Goal: Information Seeking & Learning: Learn about a topic

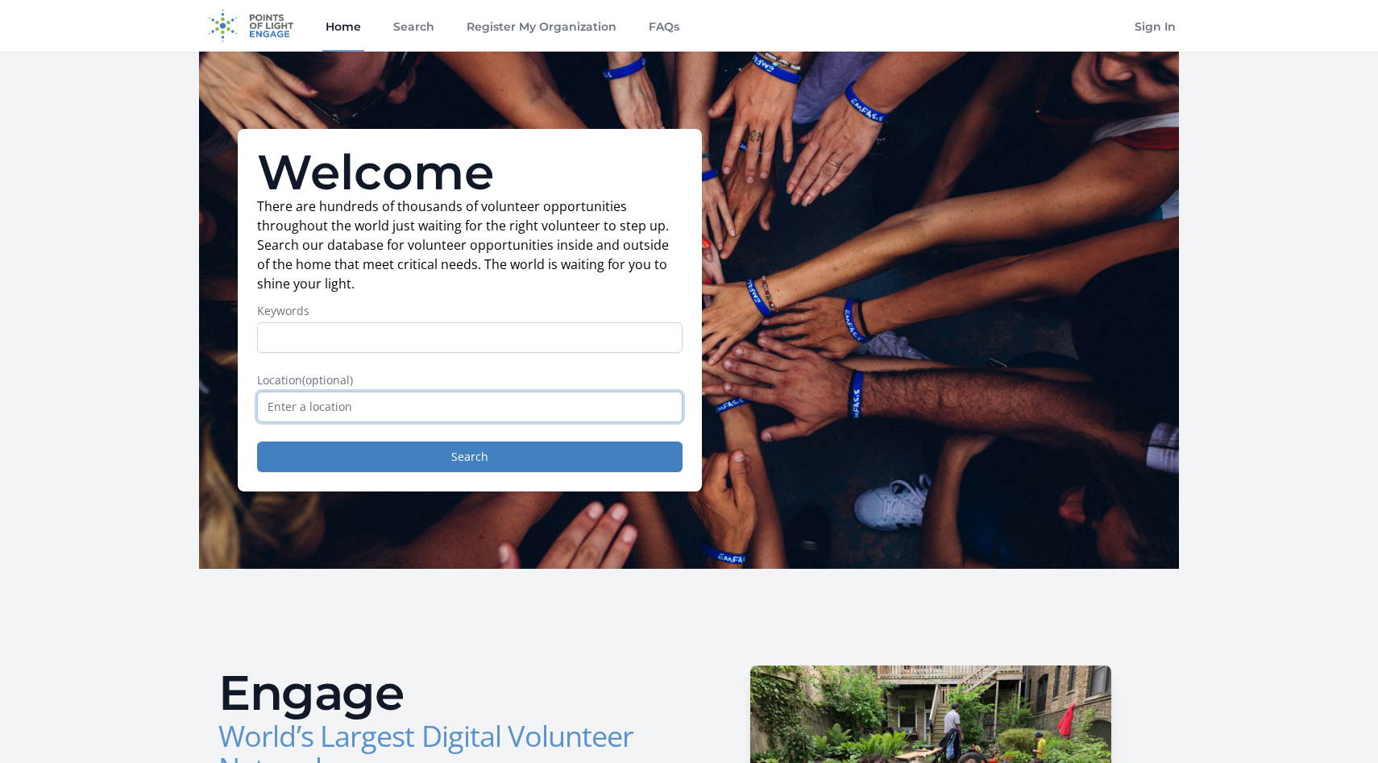
click at [529, 402] on input "text" at bounding box center [470, 407] width 426 height 31
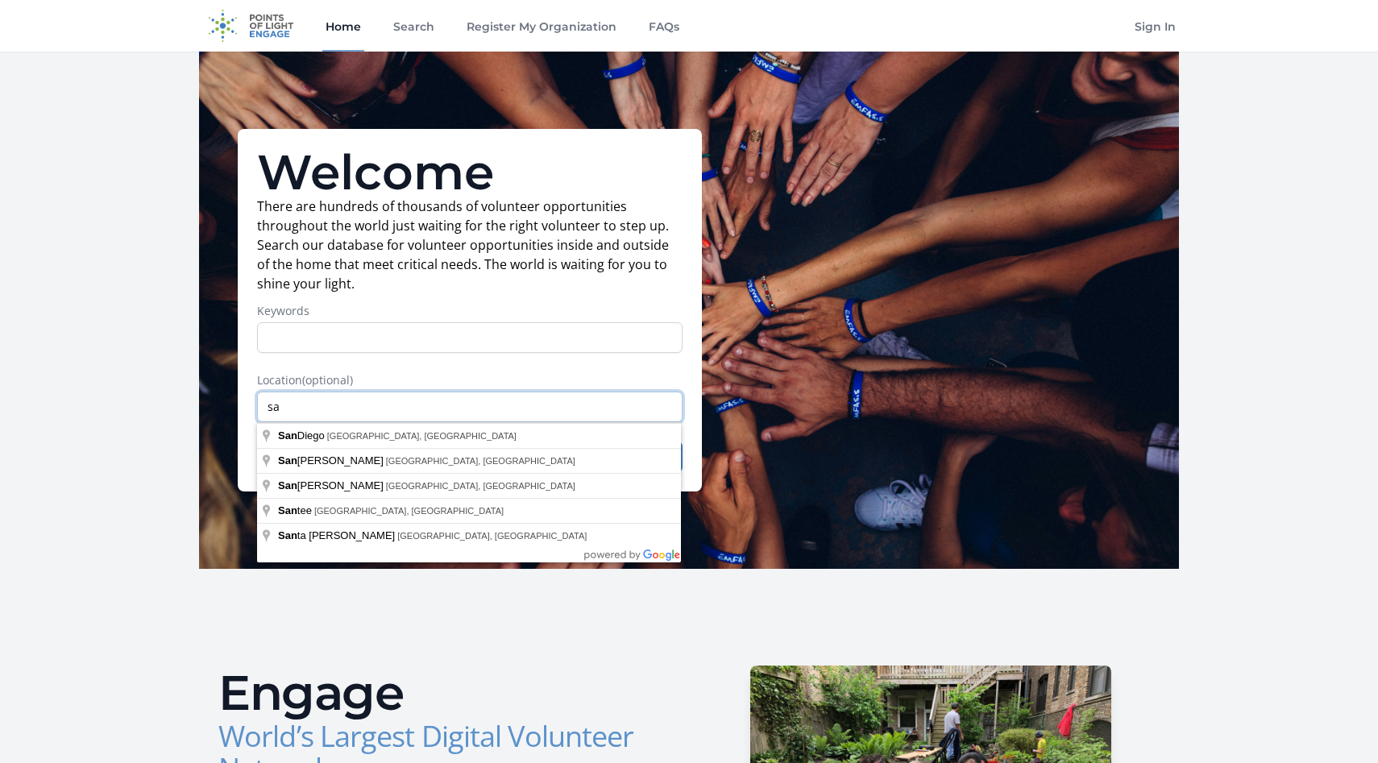
type input "s"
type input "Escondido, CA, USA"
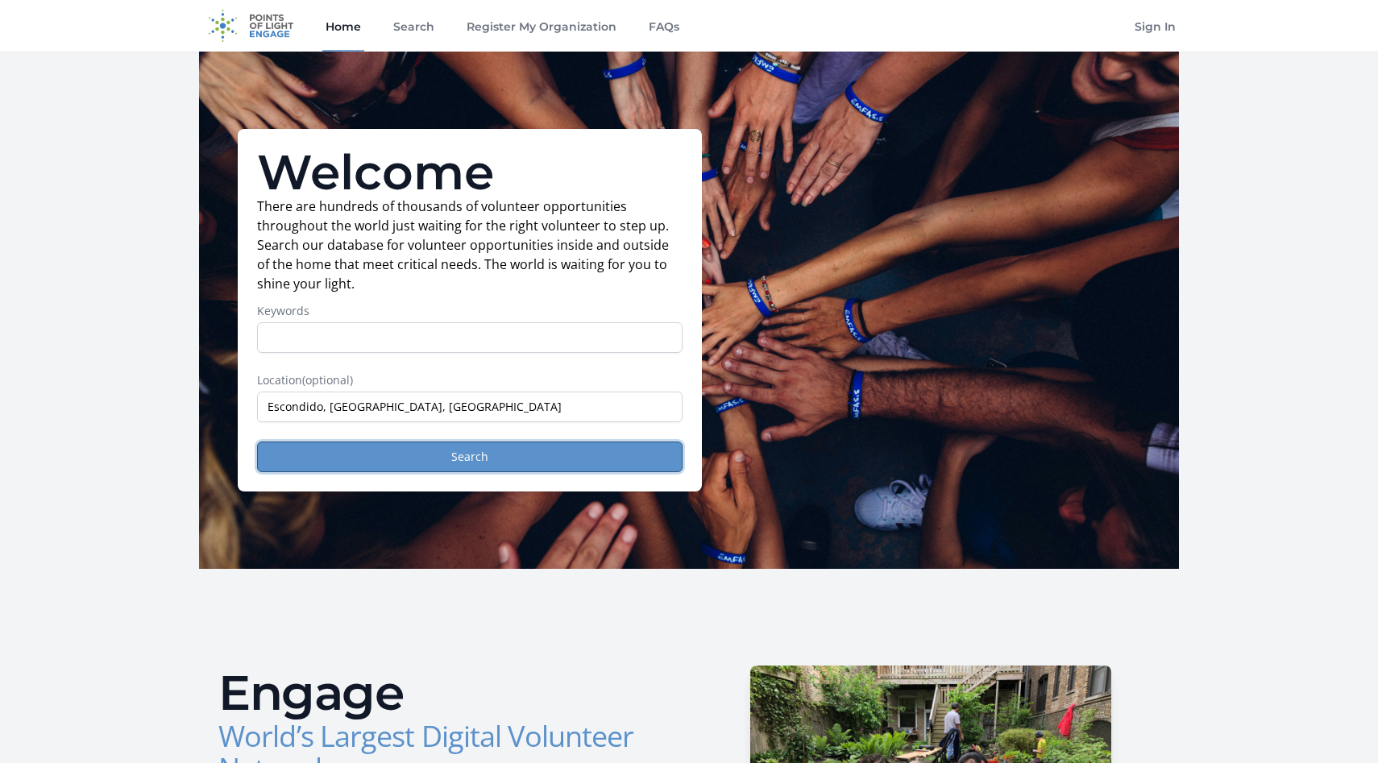
click at [473, 459] on button "Search" at bounding box center [470, 457] width 426 height 31
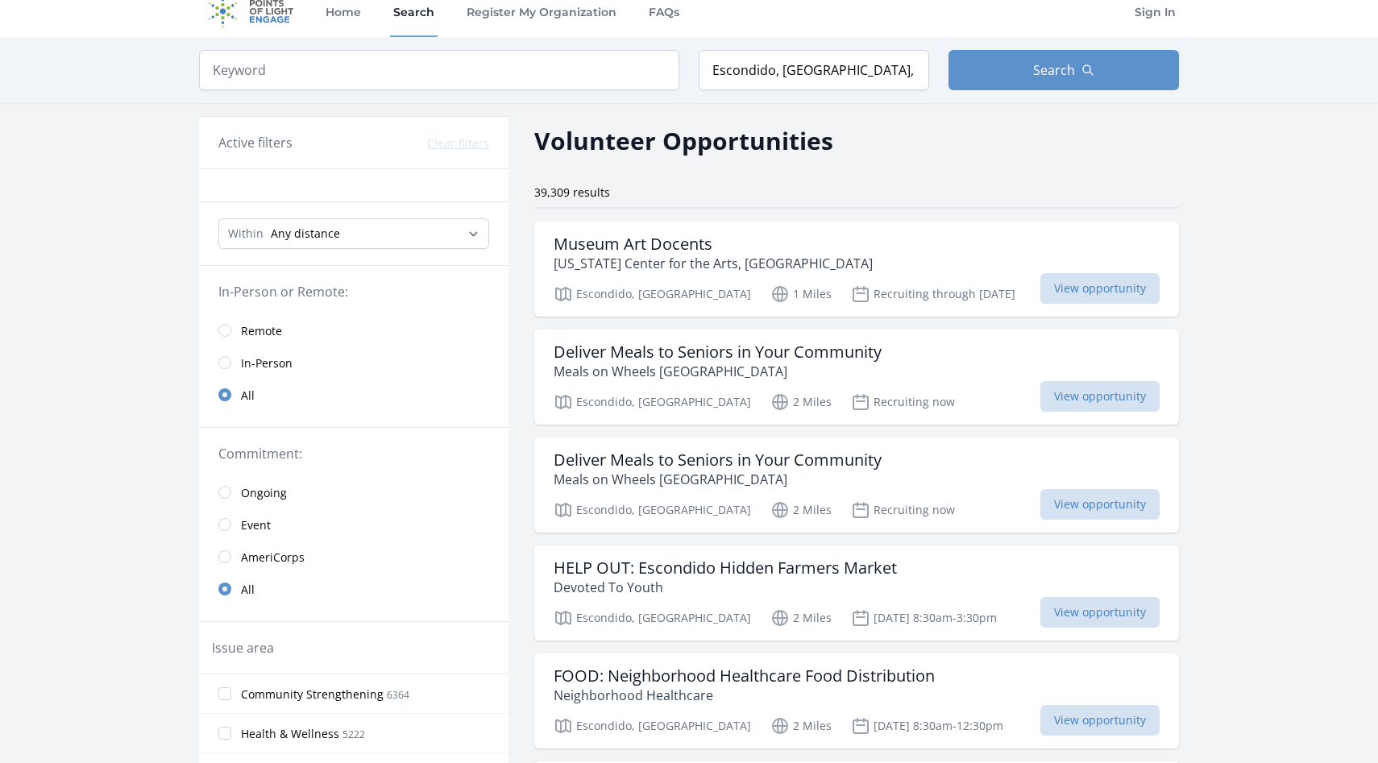
scroll to position [21, 0]
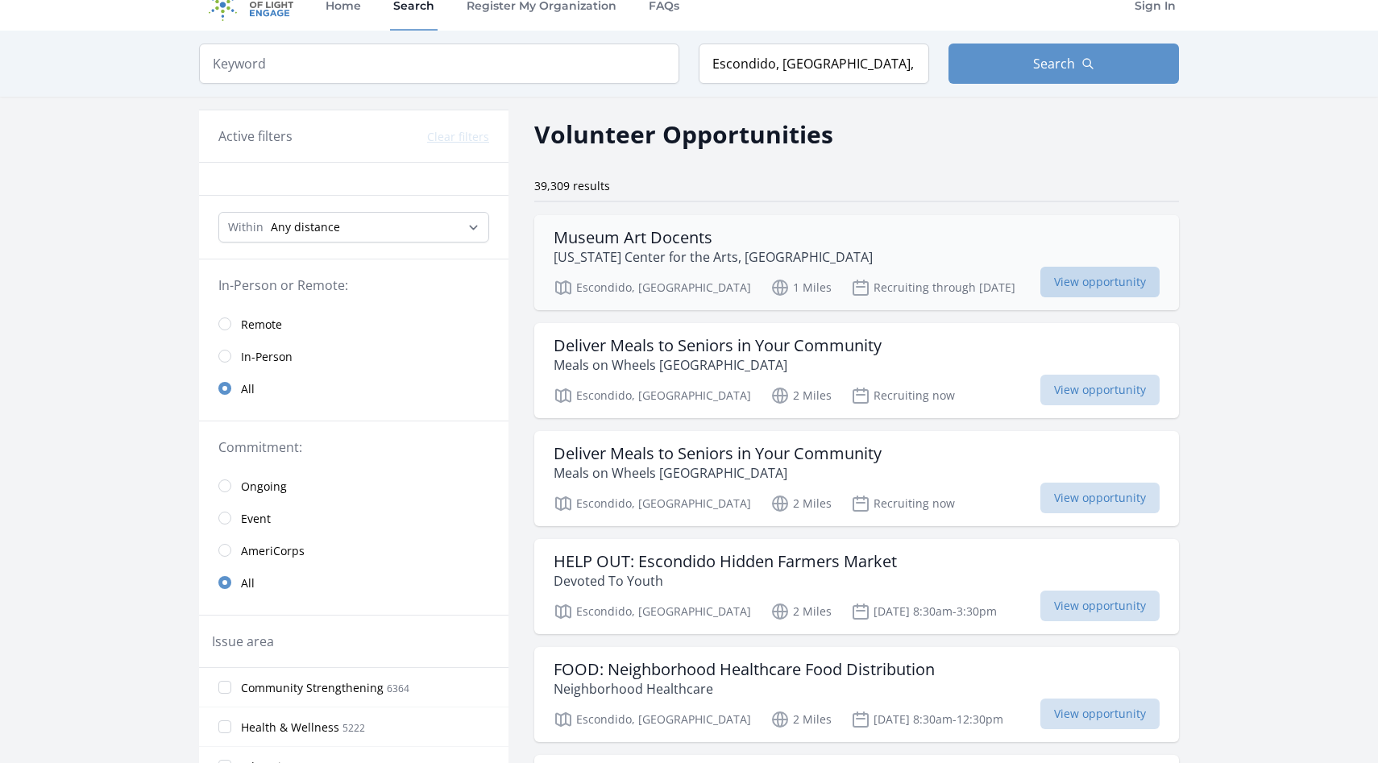
click at [1041, 277] on span "View opportunity" at bounding box center [1100, 282] width 119 height 31
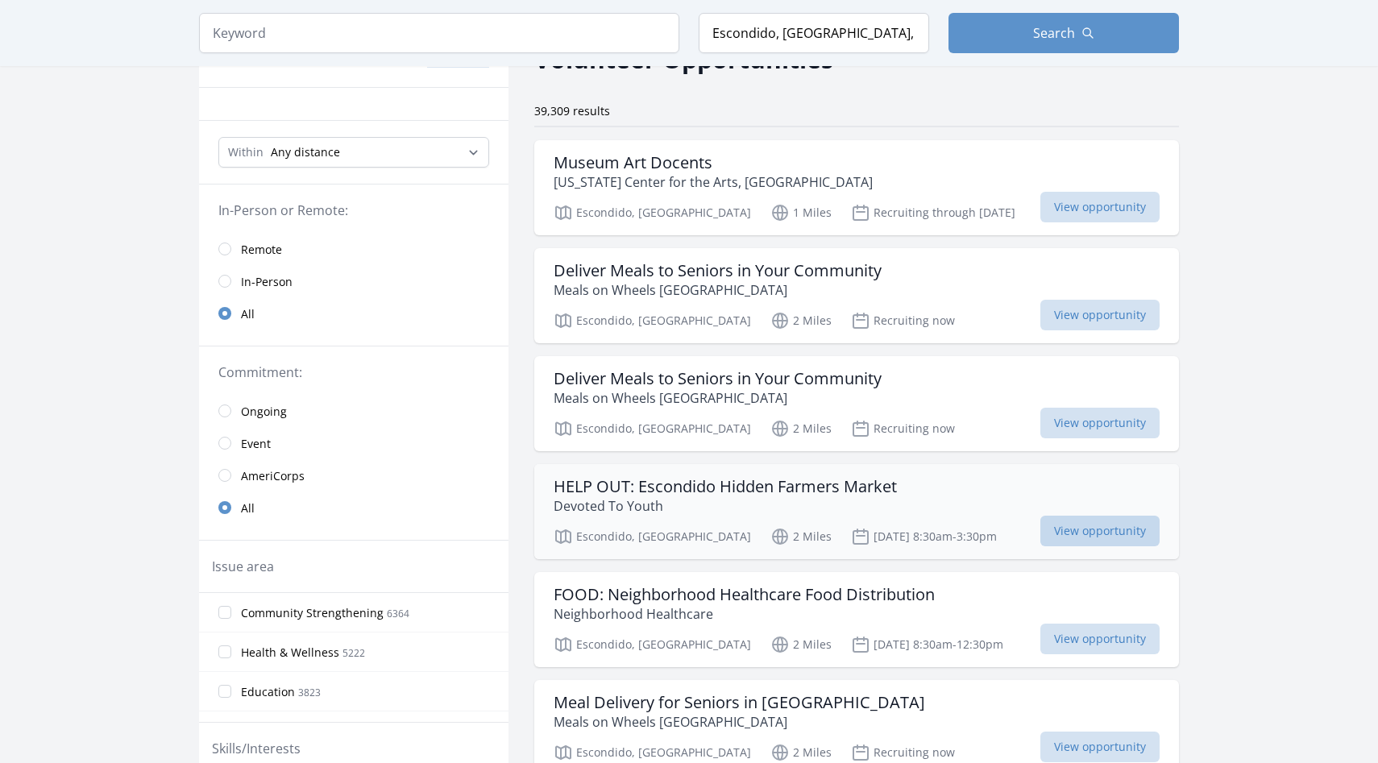
scroll to position [97, 0]
click at [227, 280] on input "radio" at bounding box center [224, 280] width 13 height 13
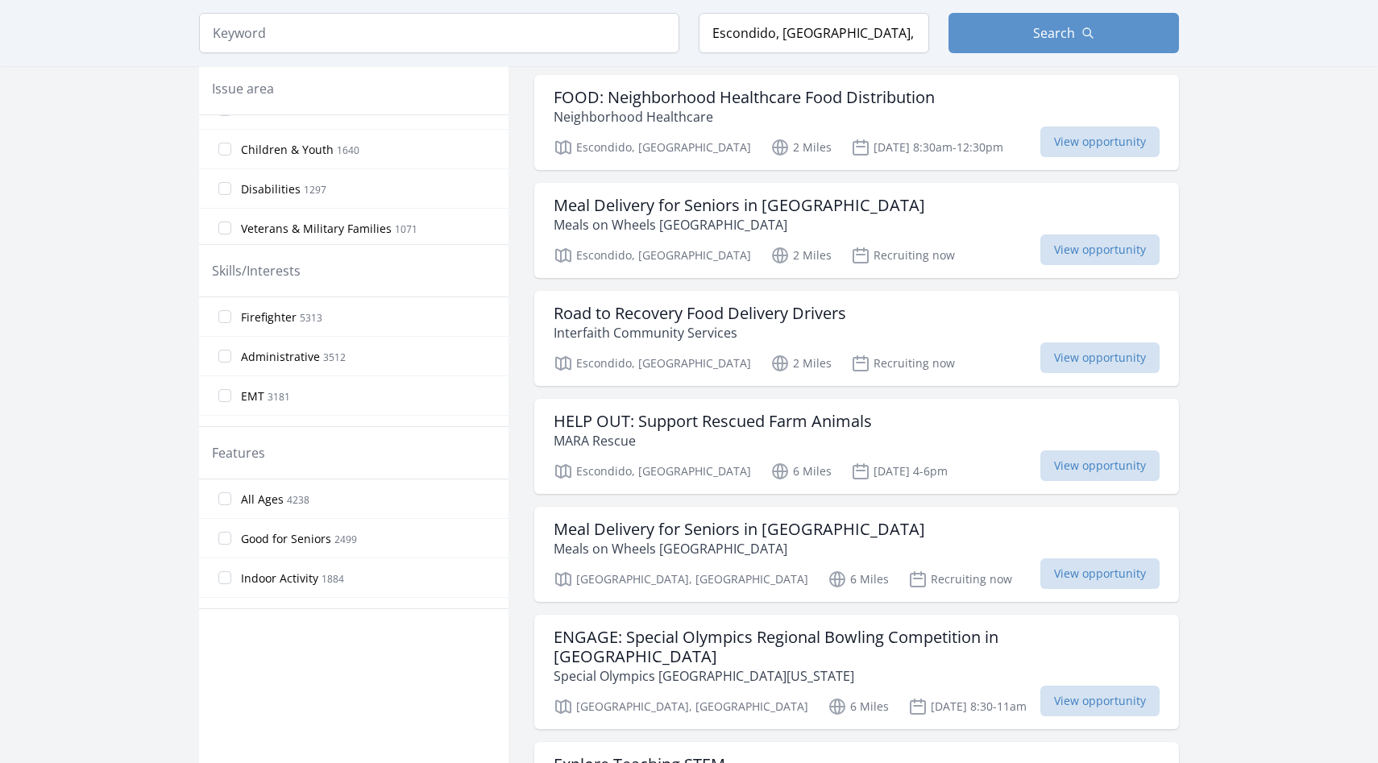
scroll to position [626, 0]
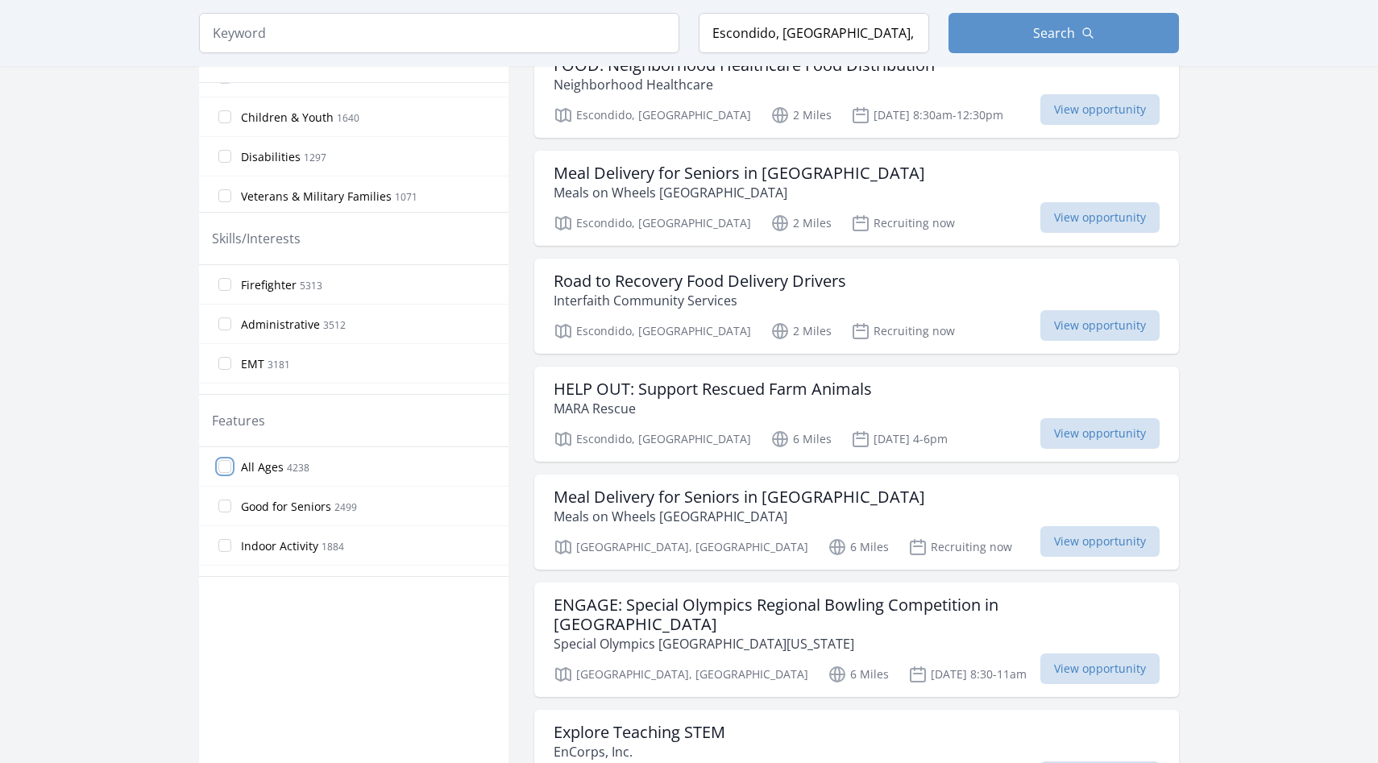
click at [227, 464] on input "All Ages 4238" at bounding box center [224, 466] width 13 height 13
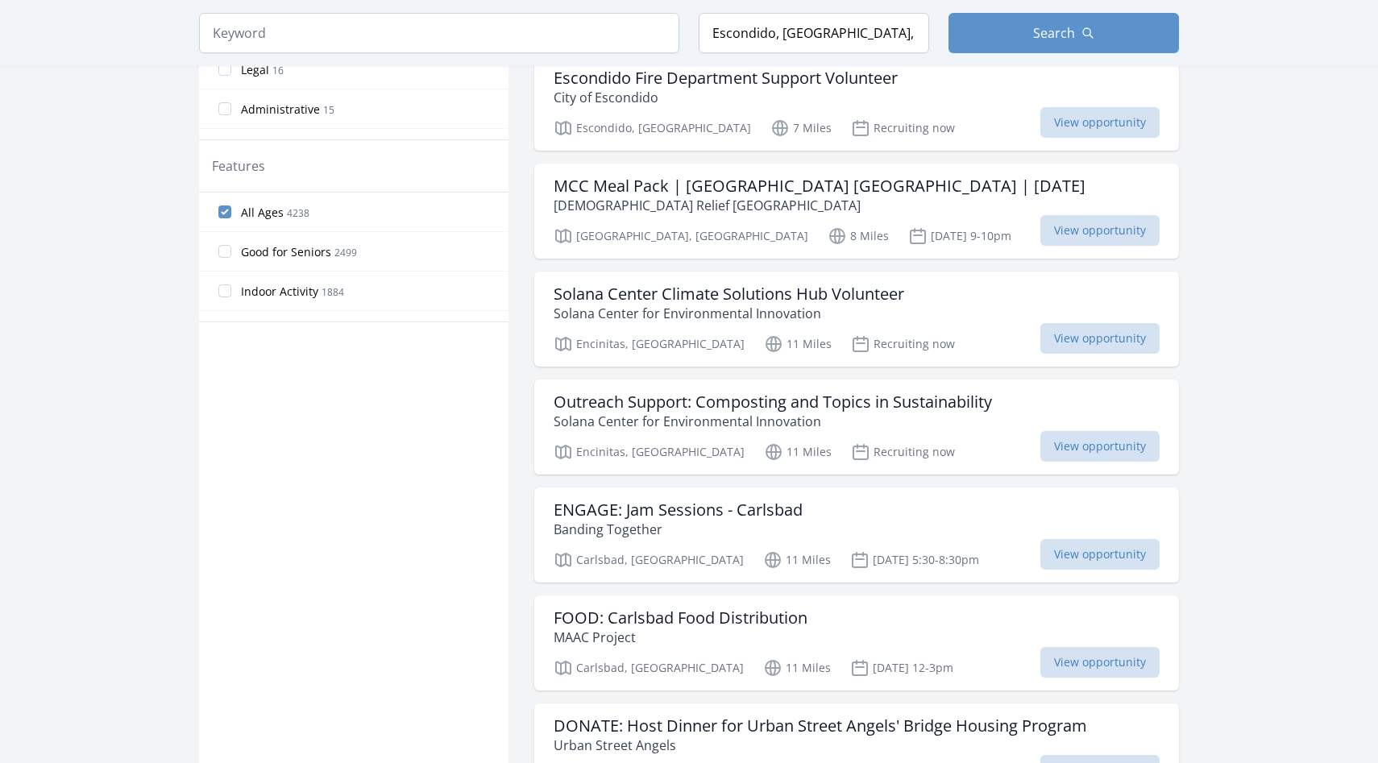
scroll to position [0, 0]
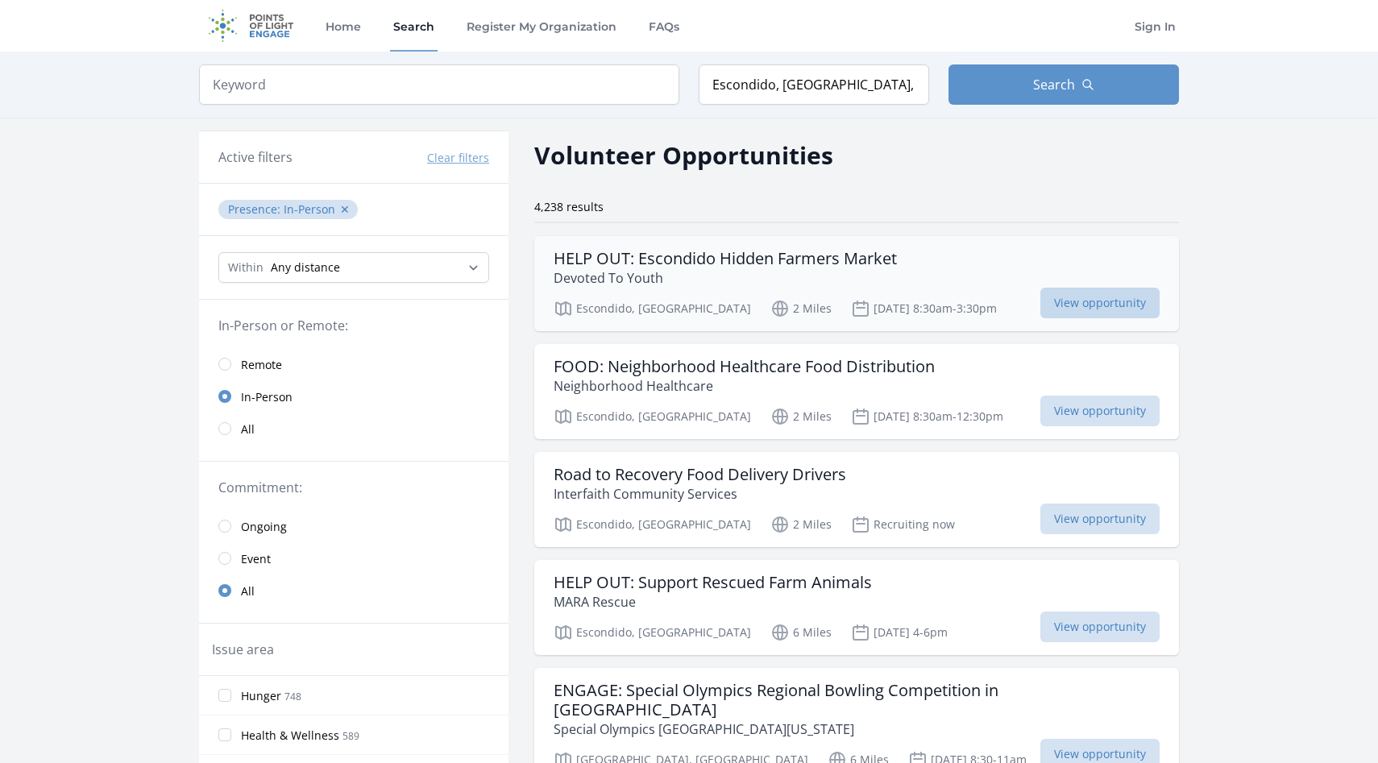
click at [1041, 305] on span "View opportunity" at bounding box center [1100, 303] width 119 height 31
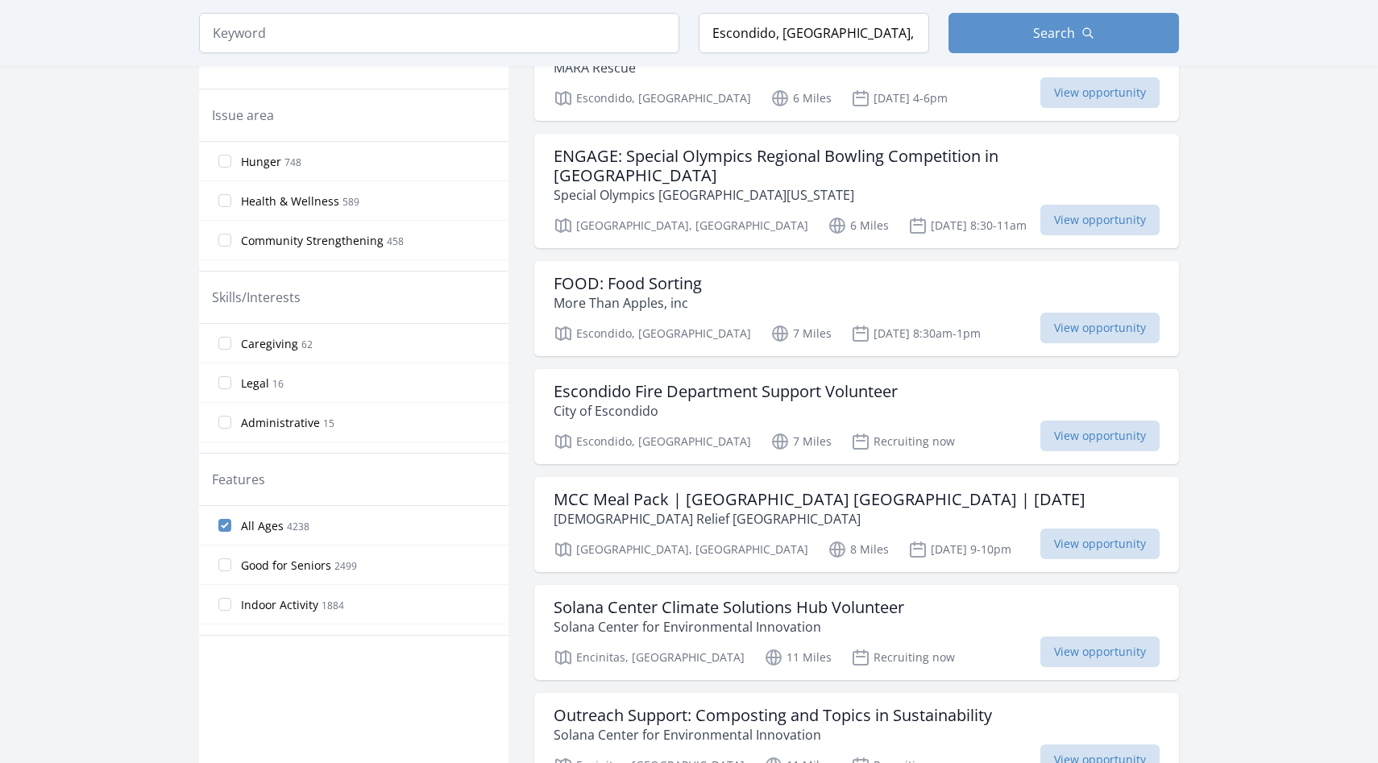
scroll to position [540, 0]
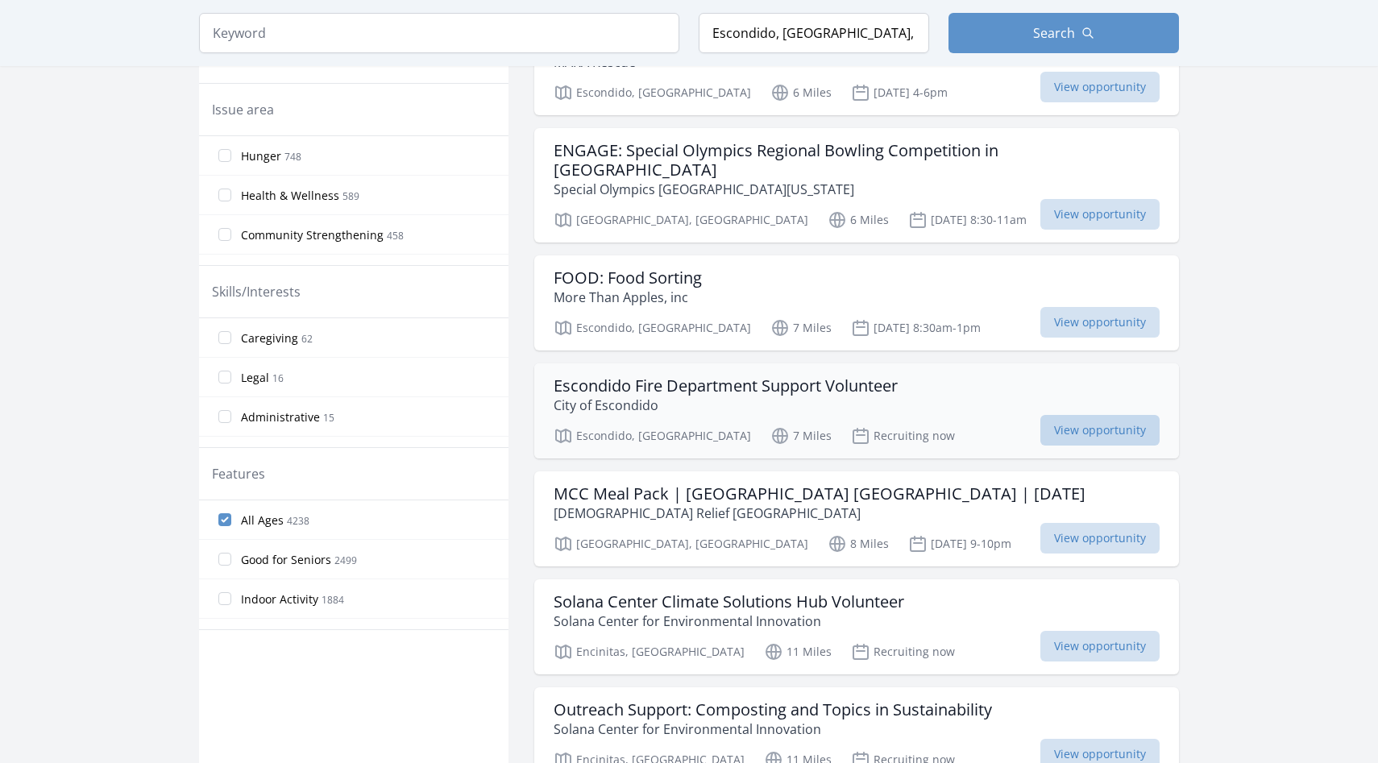
click at [1041, 415] on span "View opportunity" at bounding box center [1100, 430] width 119 height 31
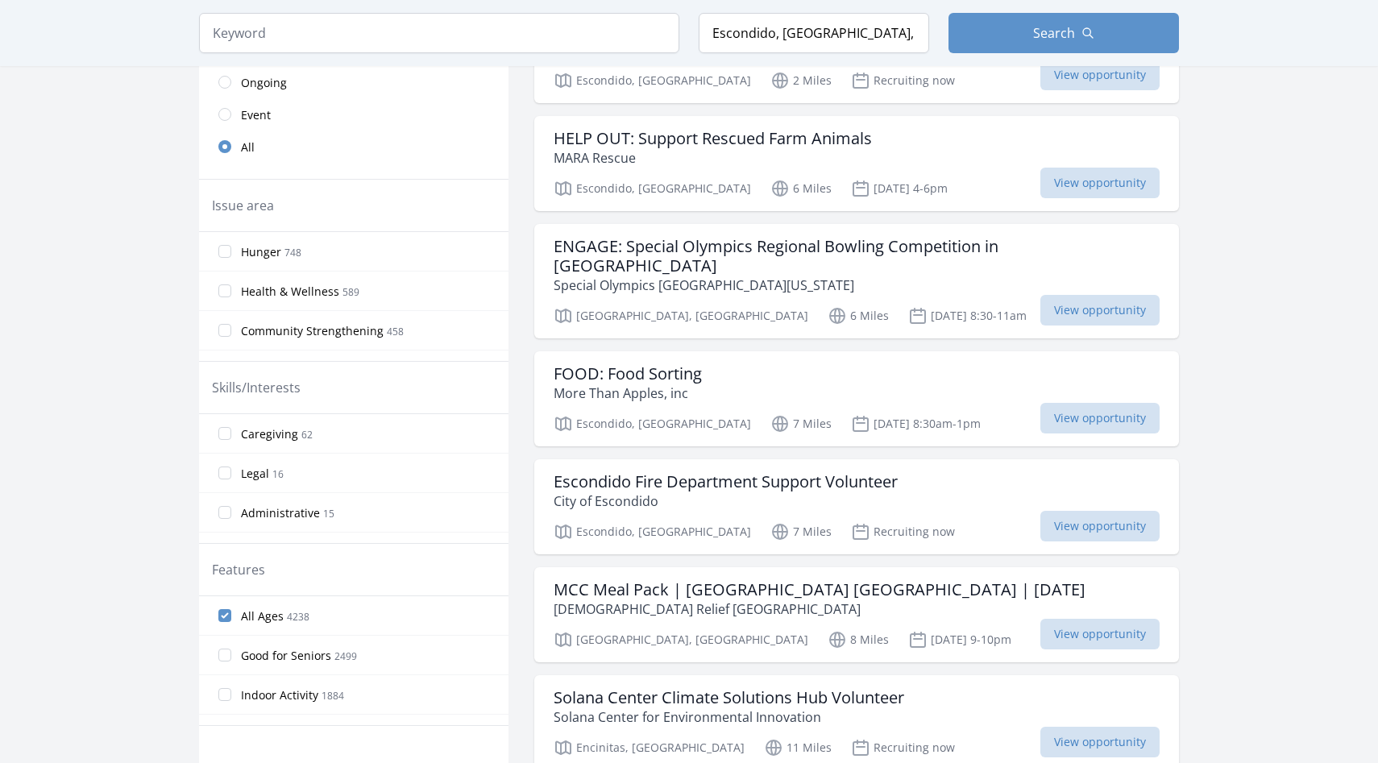
scroll to position [0, 0]
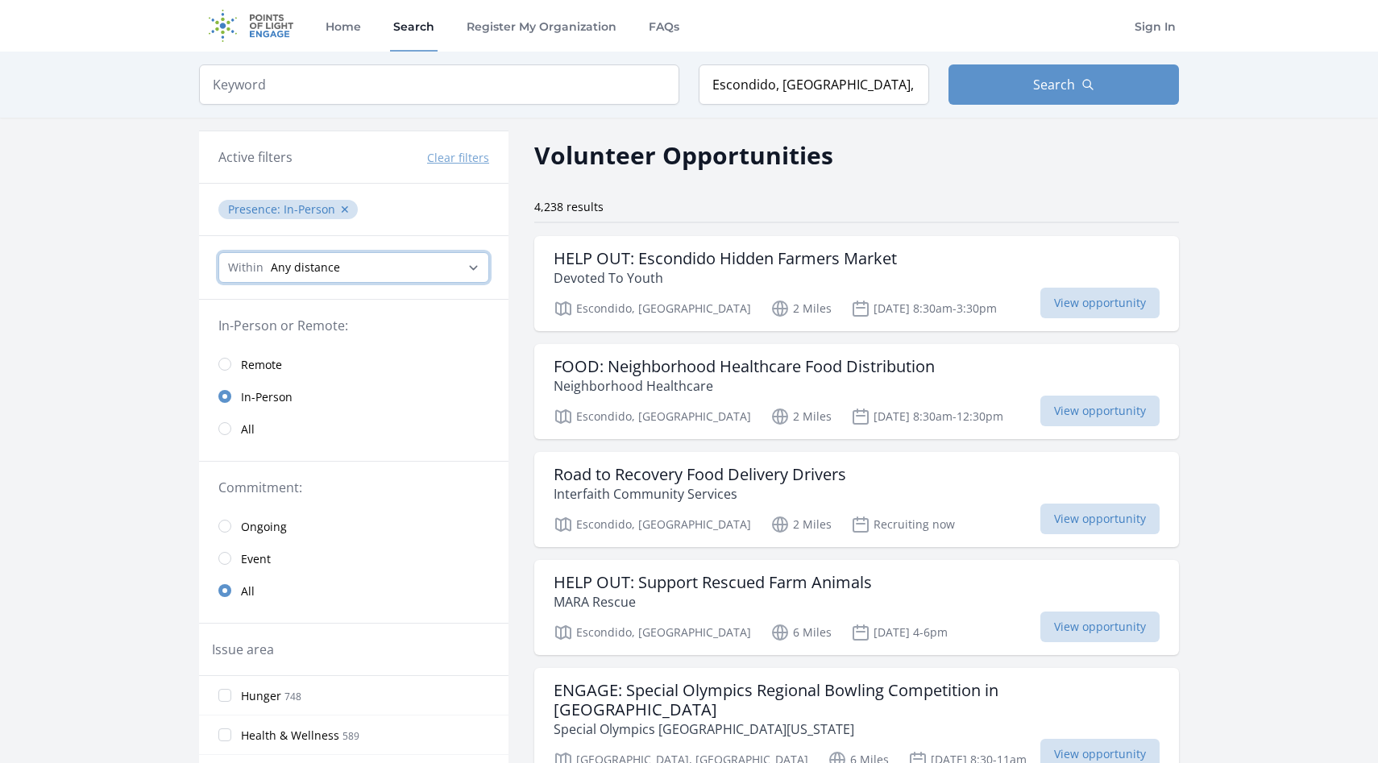
click at [434, 262] on select "Any distance , 5 Miles , 20 Miles , 50 Miles , 100 Miles" at bounding box center [353, 267] width 271 height 31
select select "32186"
click at [218, 252] on select "Any distance , 5 Miles , 20 Miles , 50 Miles , 100 Miles" at bounding box center [353, 267] width 271 height 31
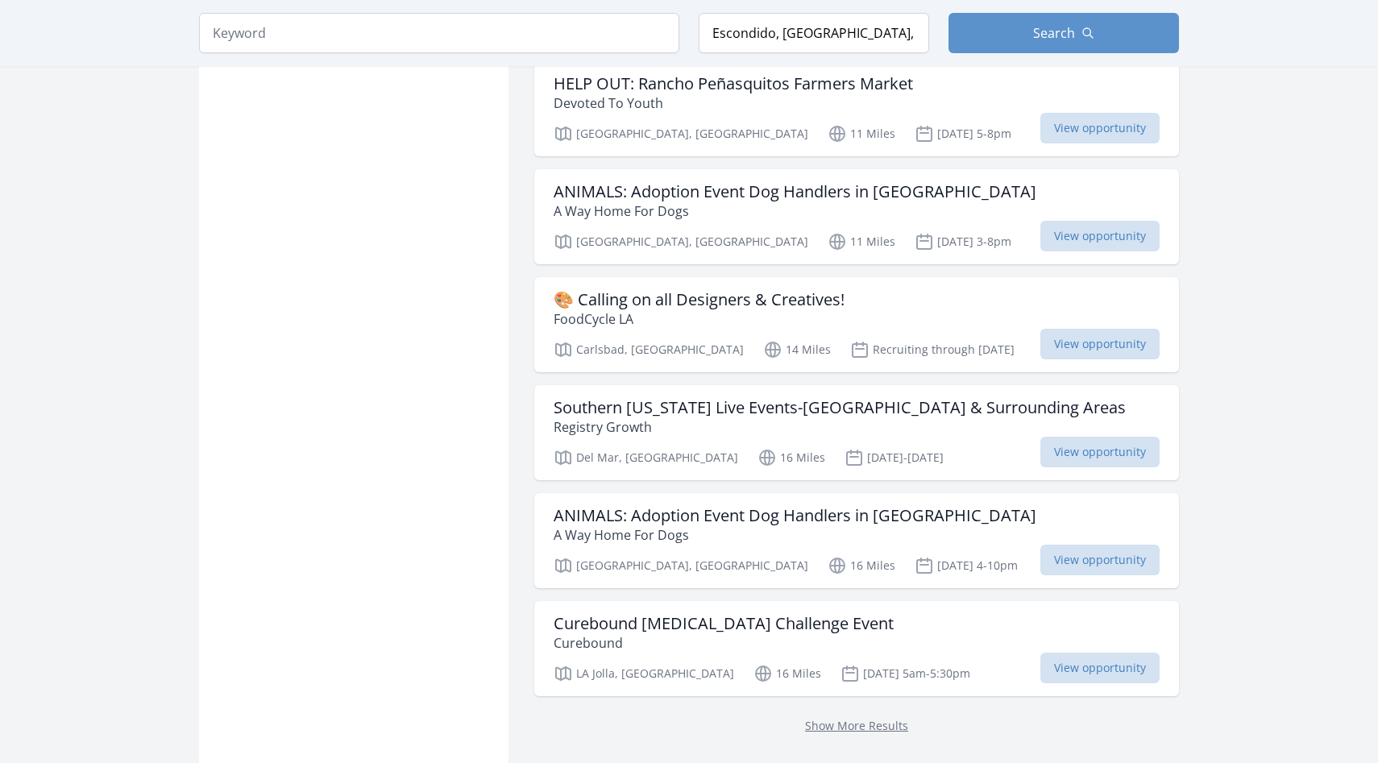
scroll to position [1731, 0]
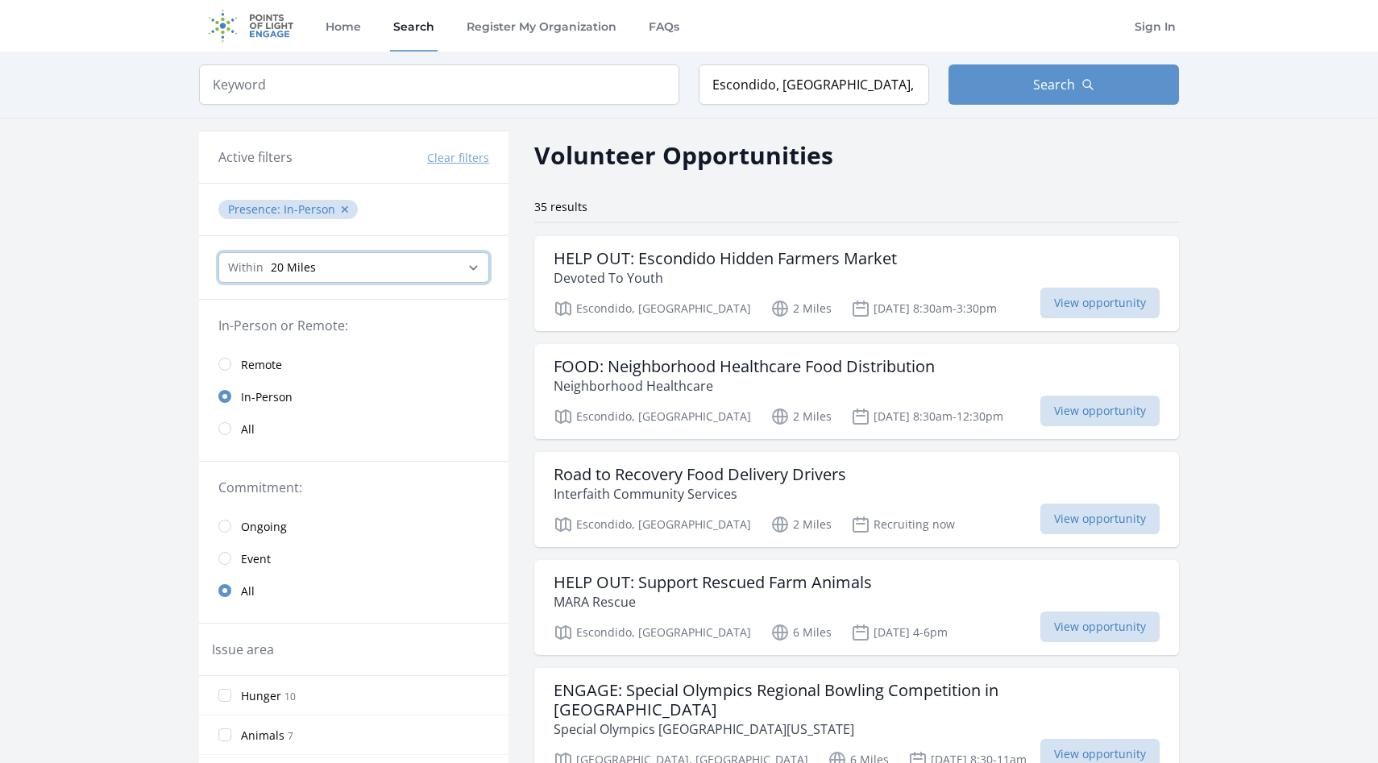
click at [422, 268] on select "Any distance , 5 Miles , 20 Miles , 50 Miles , 100 Miles" at bounding box center [353, 267] width 271 height 31
select select "80467"
click at [218, 252] on select "Any distance , 5 Miles , 20 Miles , 50 Miles , 100 Miles" at bounding box center [353, 267] width 271 height 31
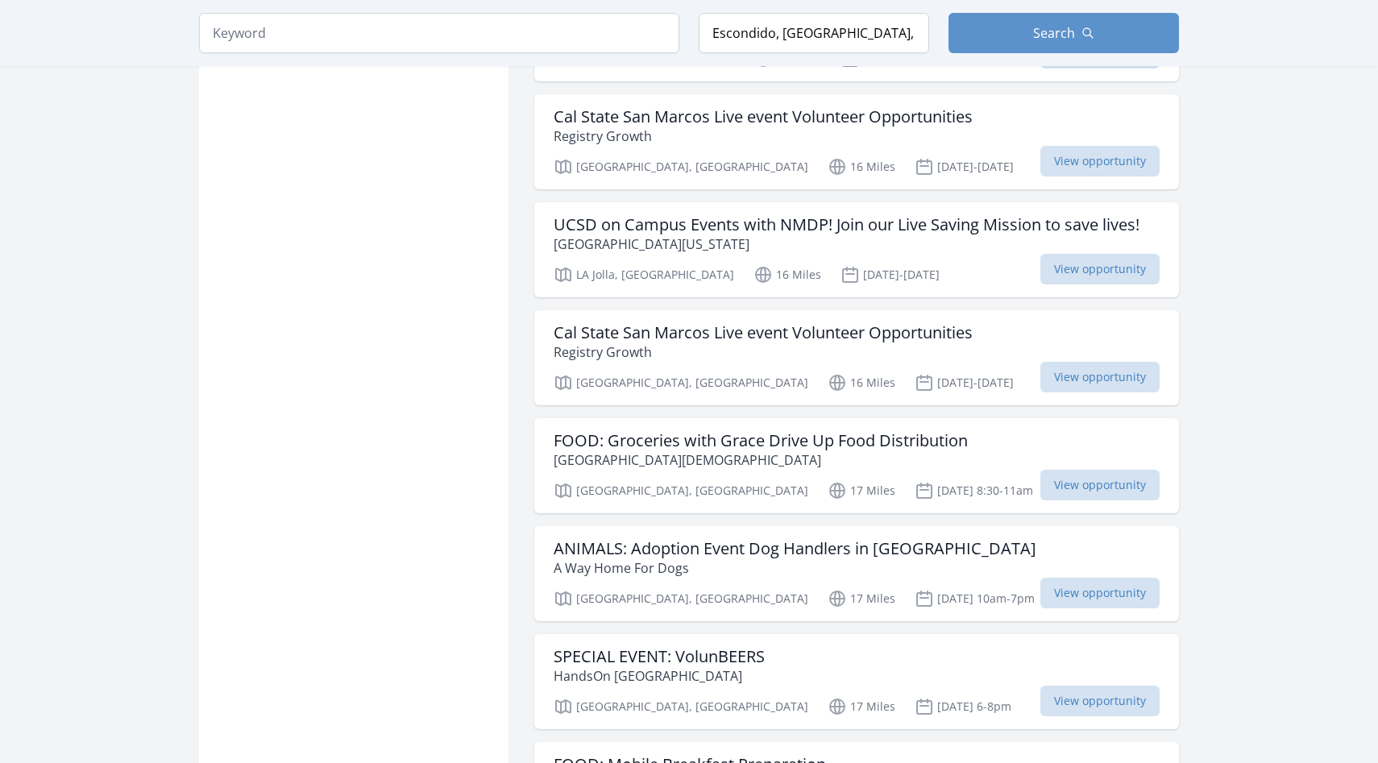
scroll to position [2446, 0]
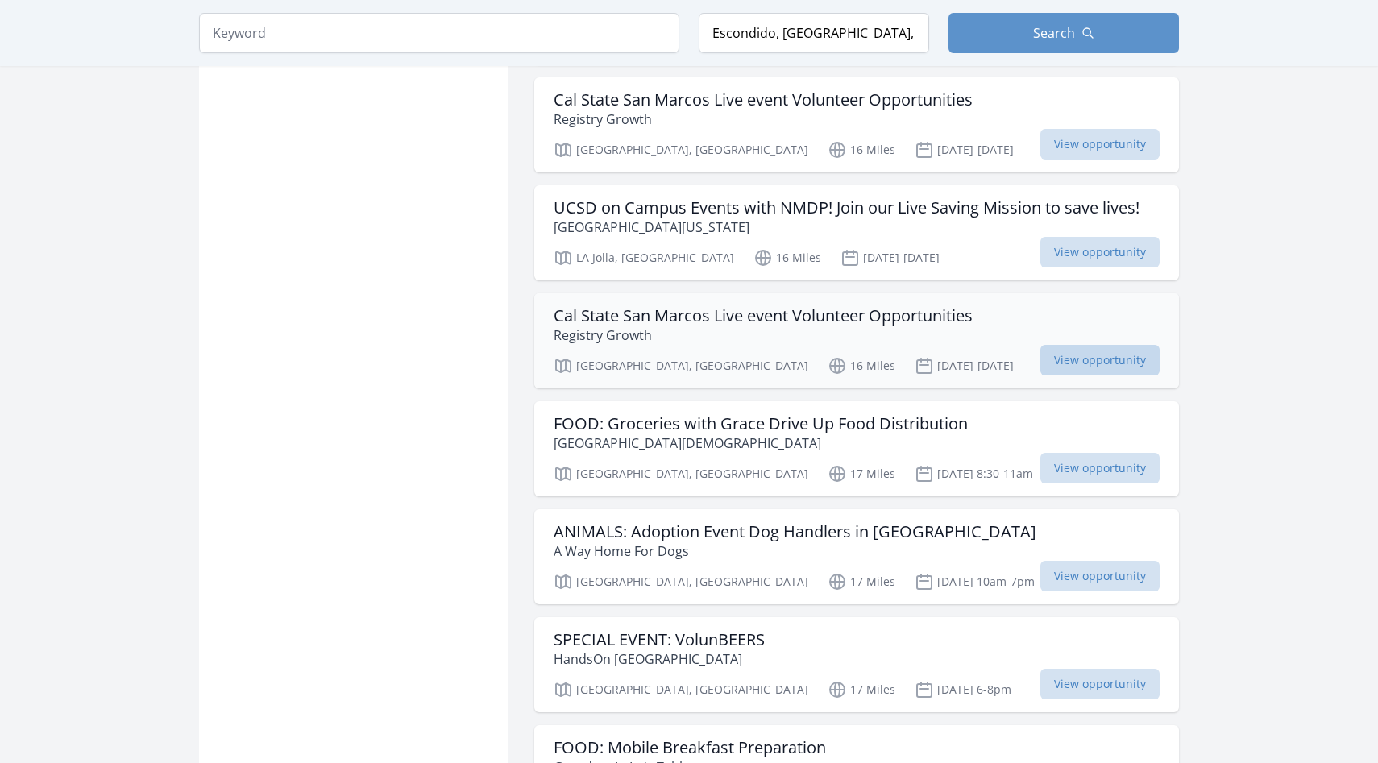
click at [1095, 345] on span "View opportunity" at bounding box center [1100, 360] width 119 height 31
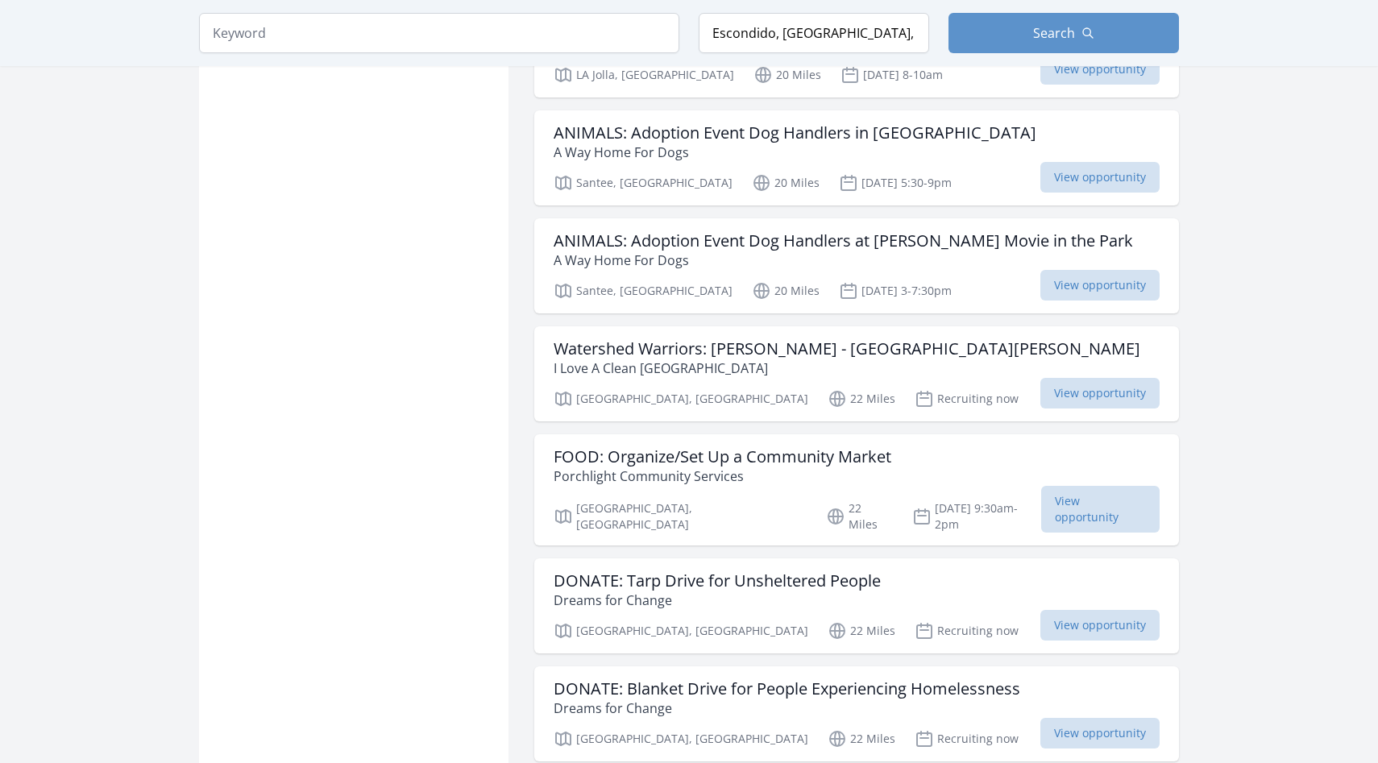
scroll to position [3797, 0]
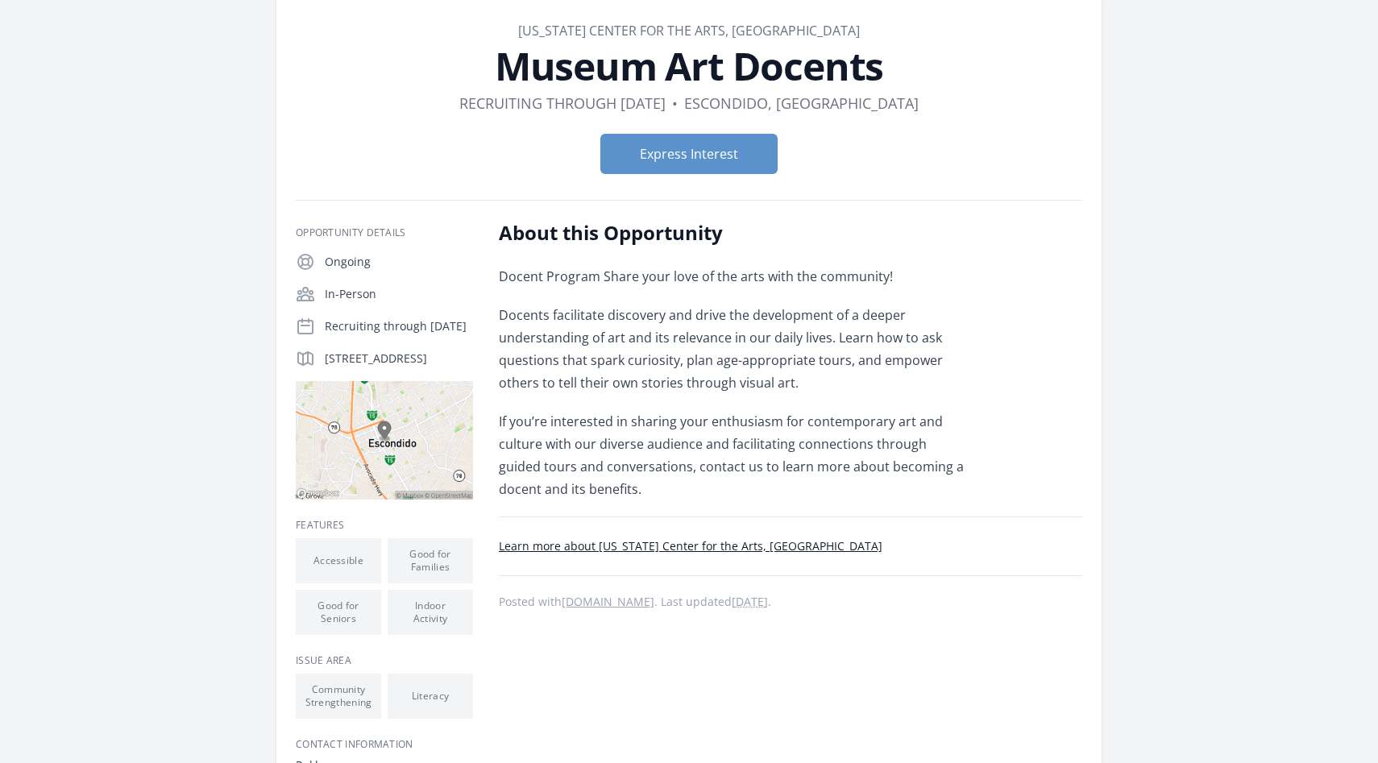
scroll to position [61, 0]
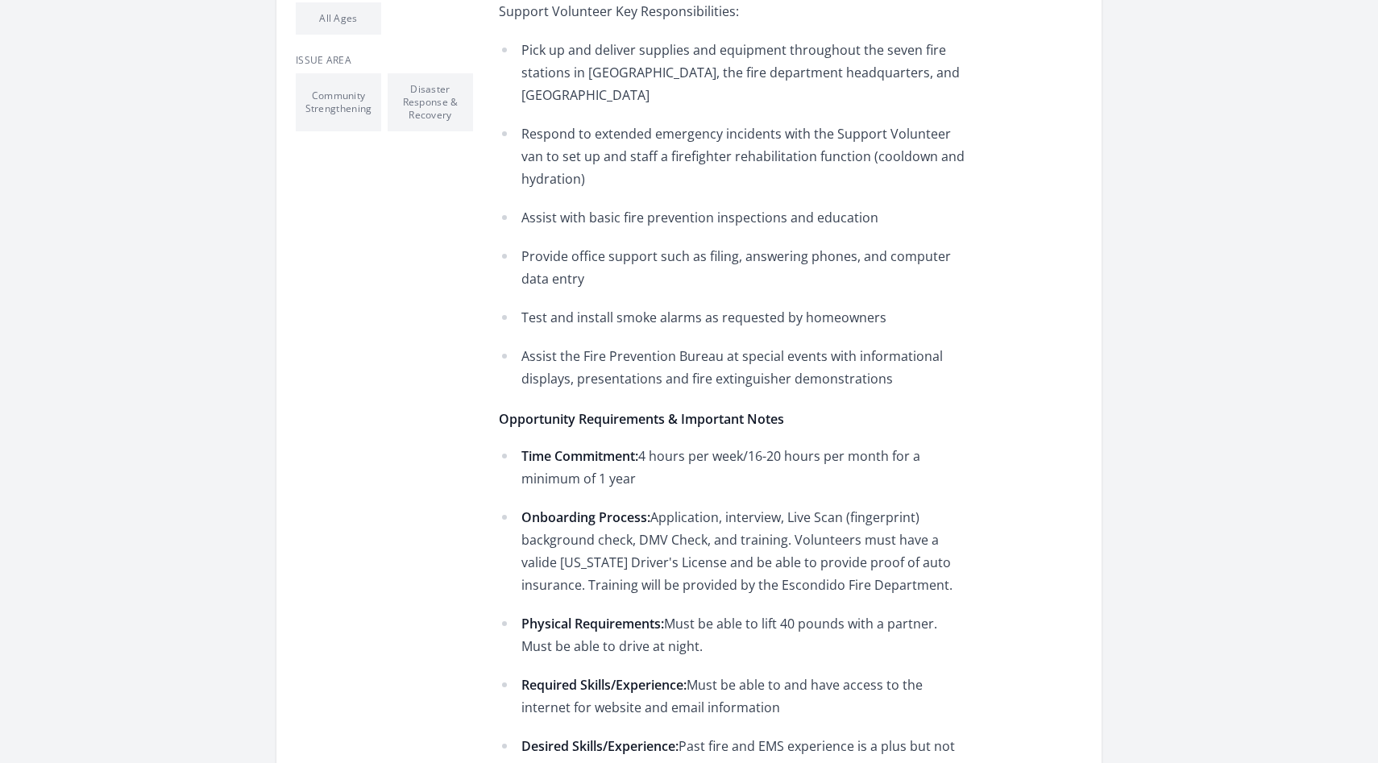
scroll to position [656, 0]
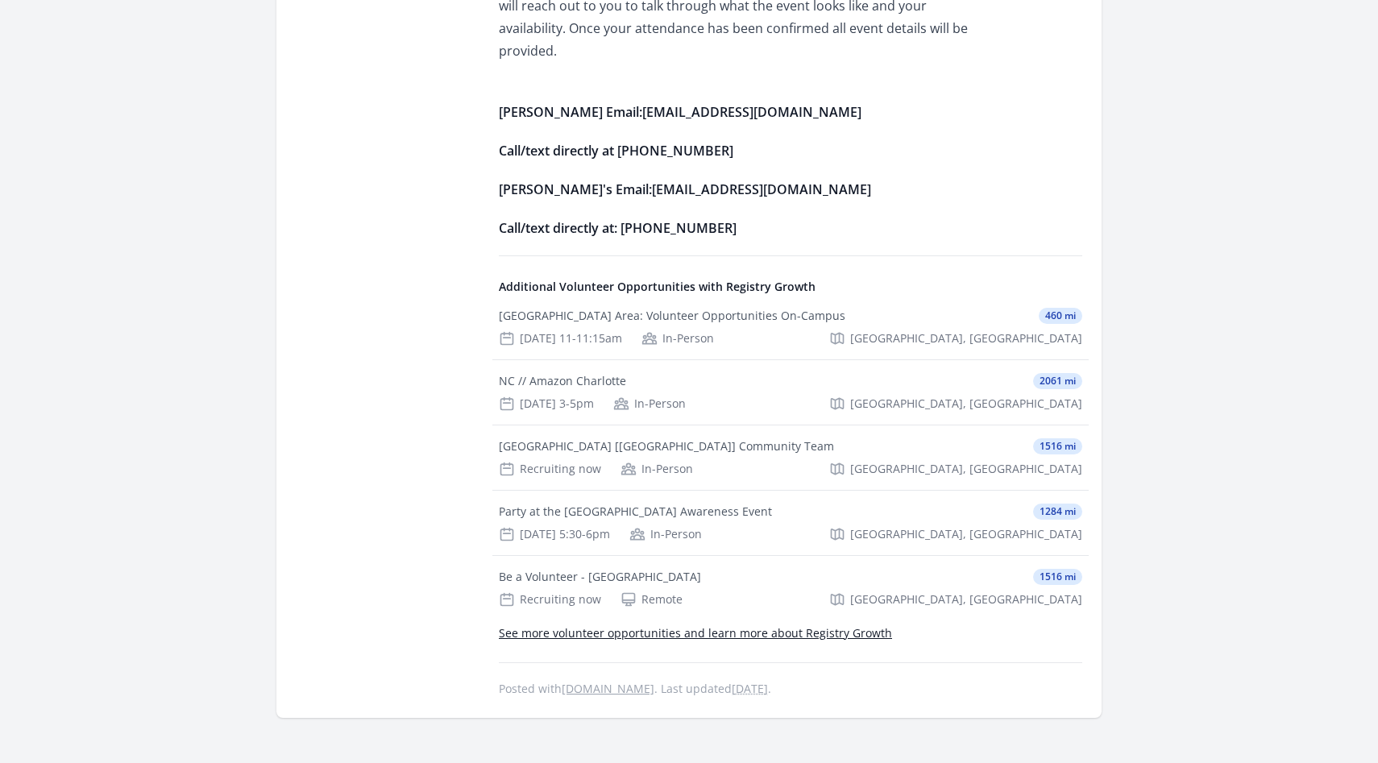
scroll to position [1047, 0]
